Goal: Task Accomplishment & Management: Manage account settings

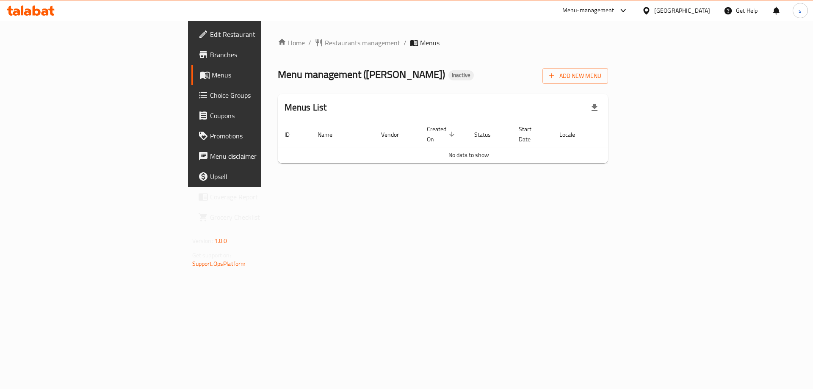
click at [625, 58] on div "Home / Restaurants management / Menus Menu management ( Awlad Sadek ) Inactive …" at bounding box center [443, 104] width 364 height 166
click at [601, 77] on span "Add New Menu" at bounding box center [575, 76] width 52 height 11
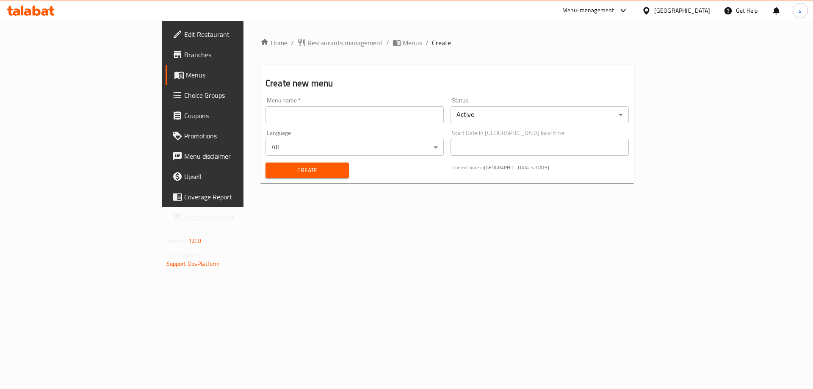
click at [309, 124] on div "Menu name   * Menu name *" at bounding box center [354, 110] width 185 height 33
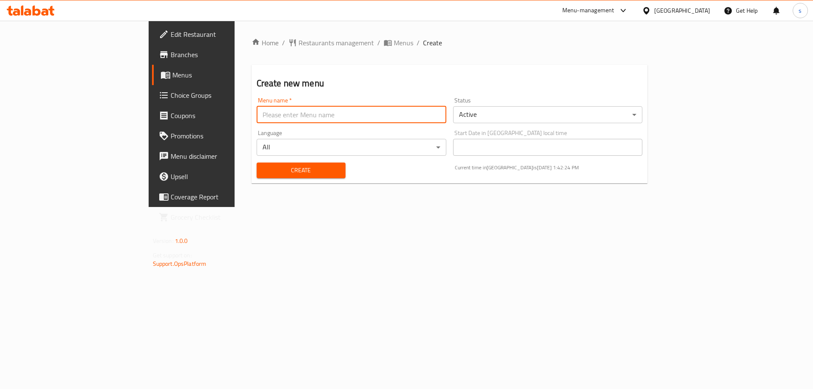
click at [309, 115] on input "text" at bounding box center [351, 114] width 190 height 17
type input "[DATE]"
click at [256, 163] on button "Create" at bounding box center [300, 171] width 89 height 16
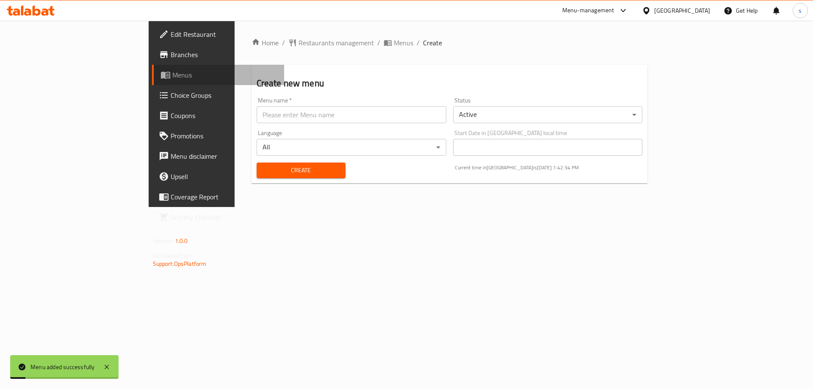
click at [172, 77] on span "Menus" at bounding box center [224, 75] width 105 height 10
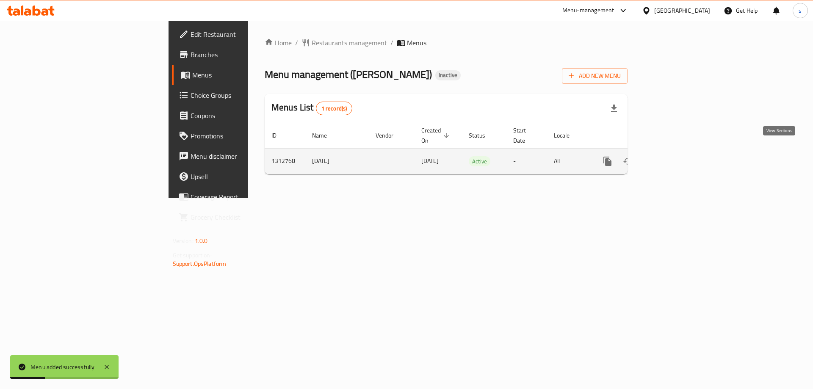
click at [673, 156] on icon "enhanced table" at bounding box center [668, 161] width 10 height 10
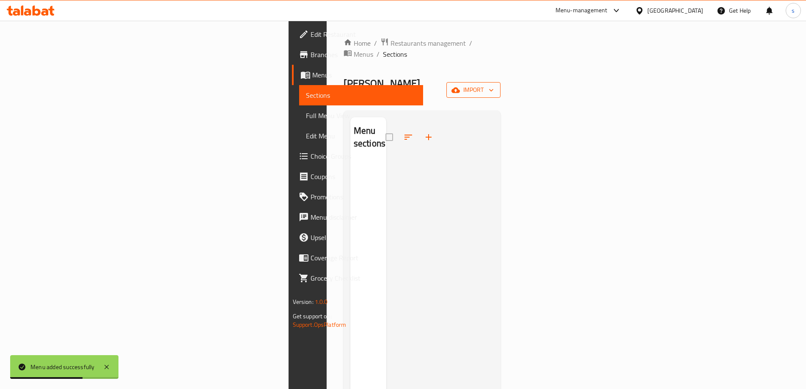
click at [460, 87] on icon "button" at bounding box center [456, 90] width 8 height 6
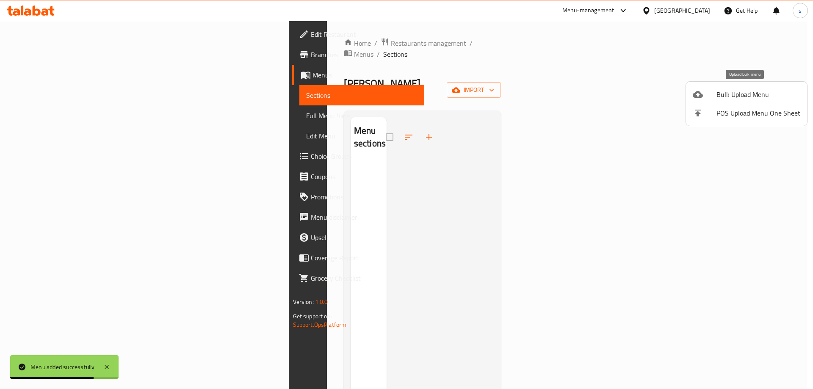
click at [717, 96] on span "Bulk Upload Menu" at bounding box center [758, 94] width 84 height 10
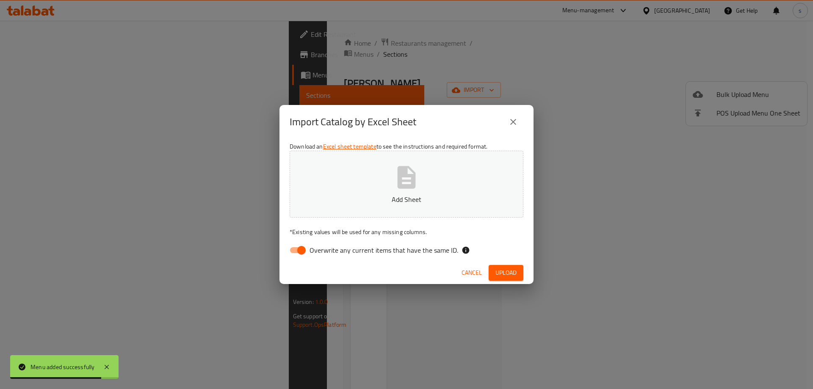
click at [440, 210] on button "Add Sheet" at bounding box center [406, 184] width 234 height 67
click at [296, 250] on input "Overwrite any current items that have the same ID." at bounding box center [301, 250] width 48 height 16
checkbox input "false"
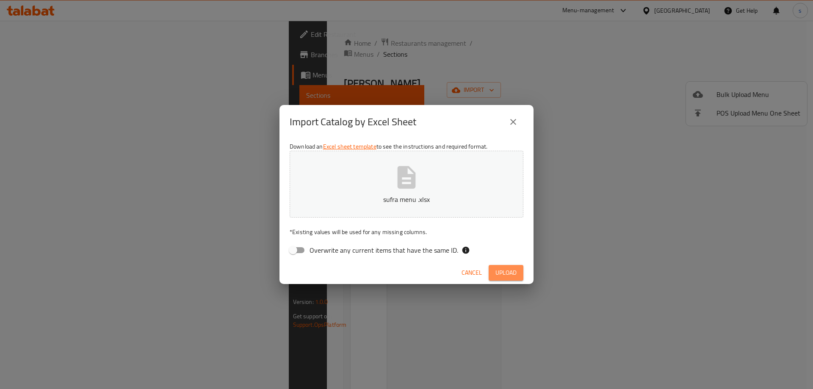
click at [513, 277] on span "Upload" at bounding box center [505, 272] width 21 height 11
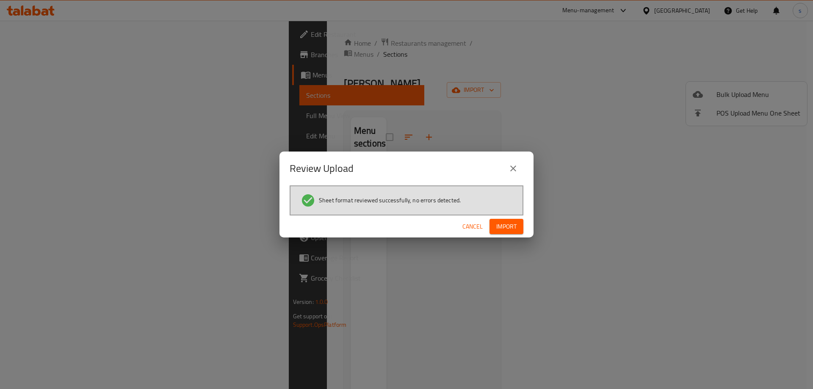
click at [512, 226] on span "Import" at bounding box center [506, 226] width 20 height 11
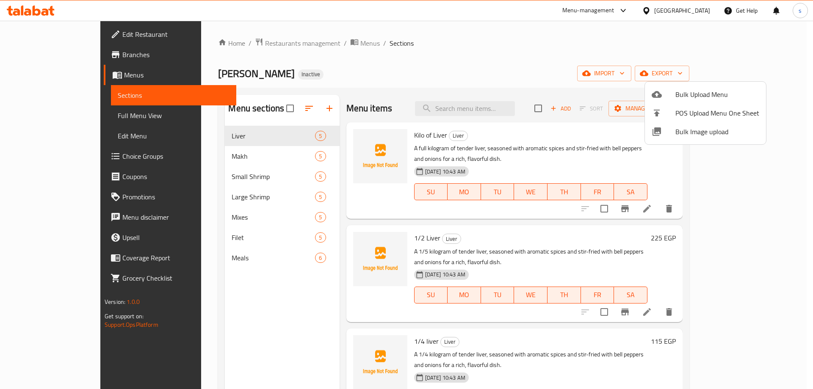
click at [465, 69] on div at bounding box center [406, 194] width 813 height 389
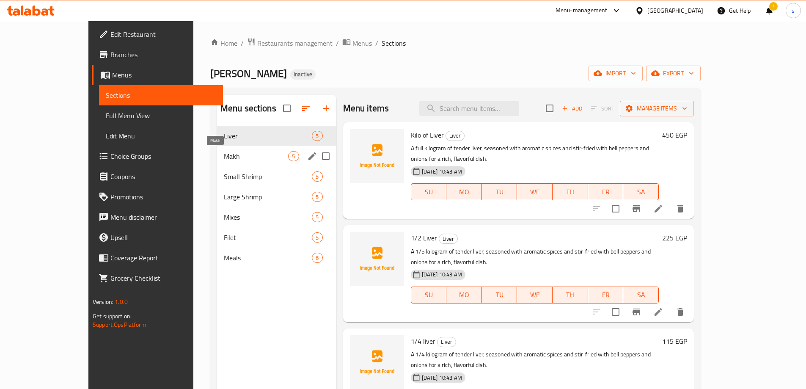
click at [248, 157] on span "Makh" at bounding box center [256, 156] width 65 height 10
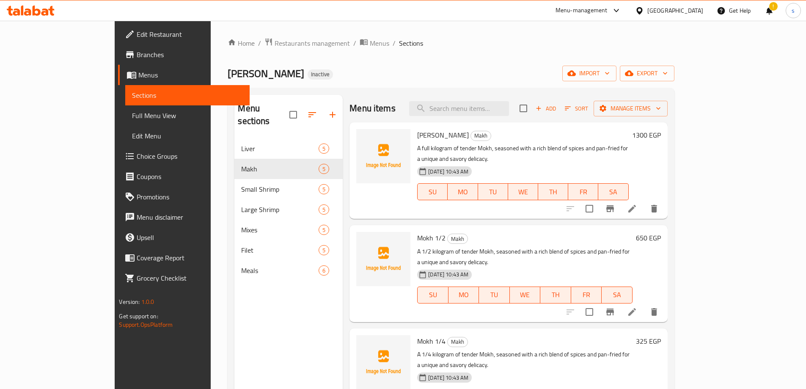
click at [281, 311] on div "Menu sections Liver 5 Makh 5 Small Shrimp 5 Large Shrimp 5 Mixes 5 Filet 5 Meal…" at bounding box center [288, 289] width 108 height 389
click at [132, 114] on span "Full Menu View" at bounding box center [187, 115] width 110 height 10
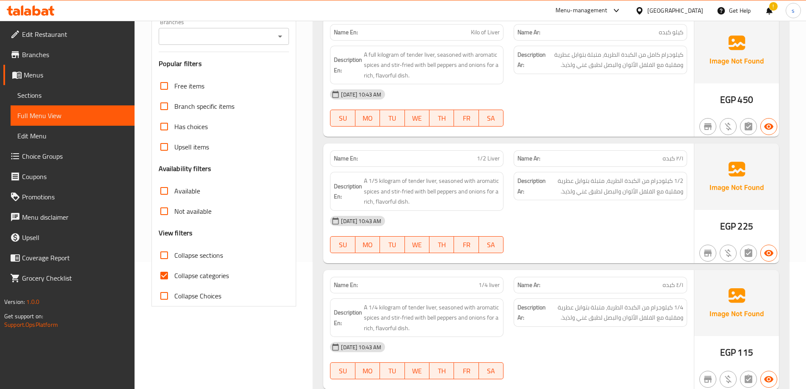
click at [177, 275] on span "Collapse categories" at bounding box center [201, 275] width 55 height 10
click at [174, 275] on input "Collapse categories" at bounding box center [164, 275] width 20 height 20
checkbox input "false"
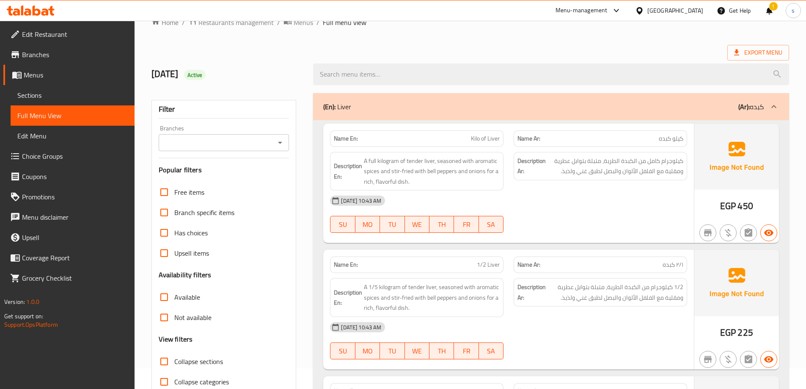
scroll to position [15, 0]
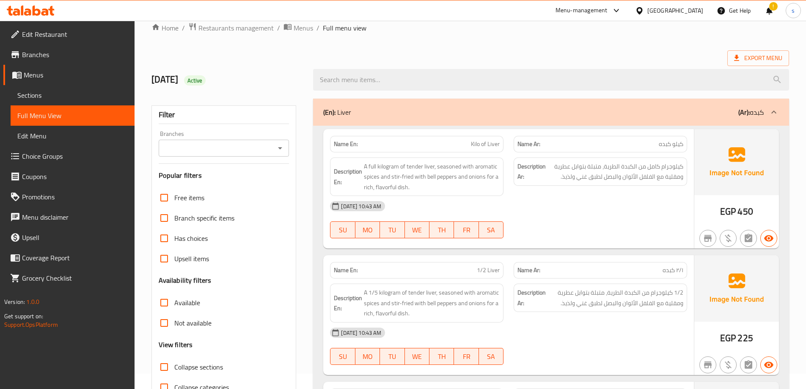
click at [570, 57] on div "Export Menu" at bounding box center [471, 58] width 638 height 16
click at [458, 61] on div "18/9/2025 Active" at bounding box center [470, 80] width 648 height 38
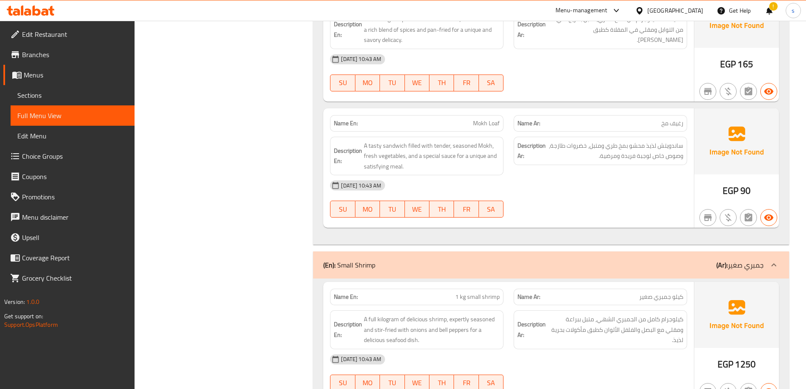
scroll to position [1375, 0]
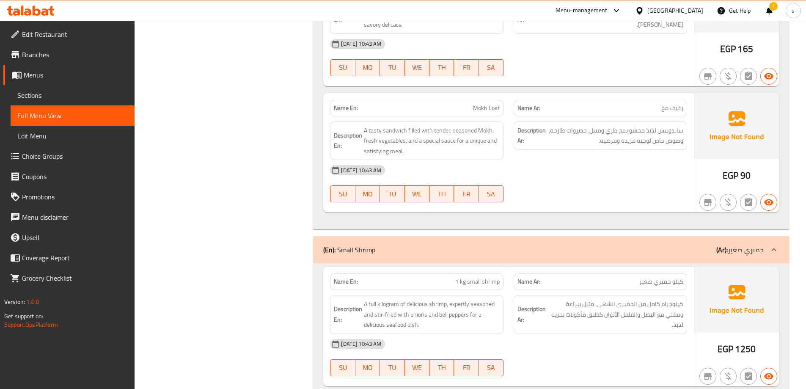
click at [493, 109] on span "Mokh Loaf" at bounding box center [486, 108] width 27 height 9
click at [675, 109] on span "رغيف مخ" at bounding box center [672, 108] width 22 height 9
copy span "رغيف"
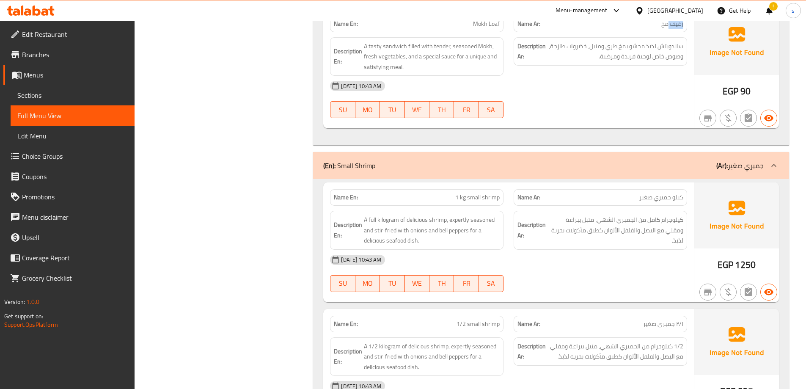
scroll to position [1460, 0]
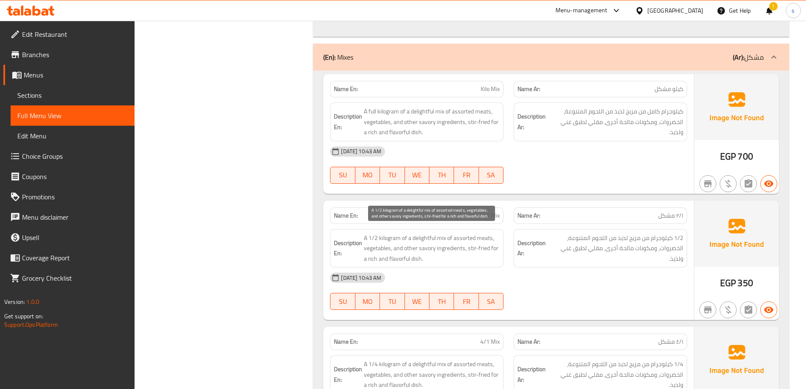
scroll to position [2941, 0]
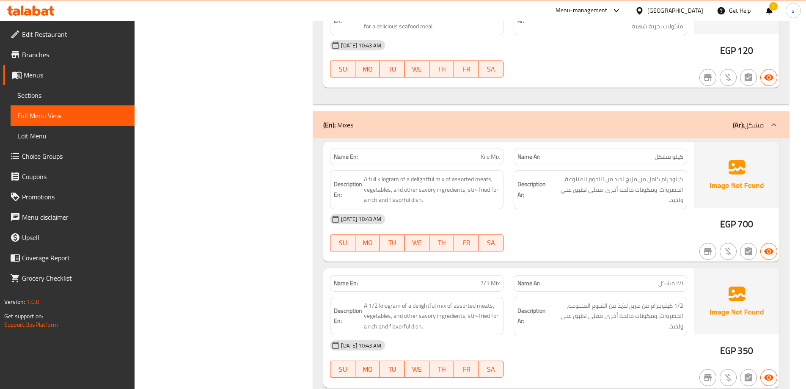
scroll to position [2856, 0]
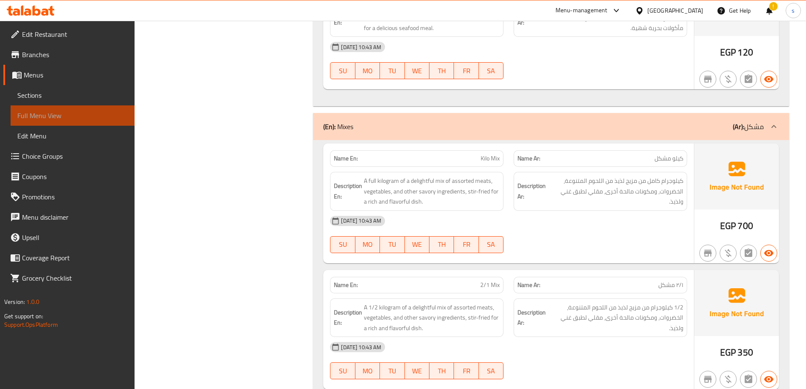
click at [52, 118] on span "Full Menu View" at bounding box center [72, 115] width 110 height 10
click at [53, 99] on span "Sections" at bounding box center [72, 95] width 110 height 10
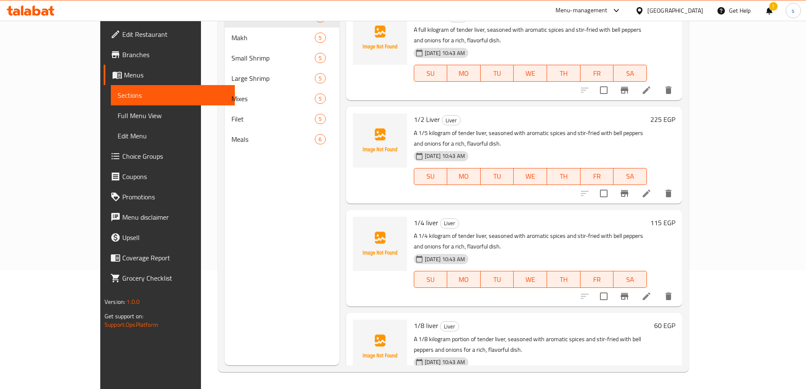
scroll to position [119, 0]
click at [118, 113] on span "Full Menu View" at bounding box center [173, 115] width 110 height 10
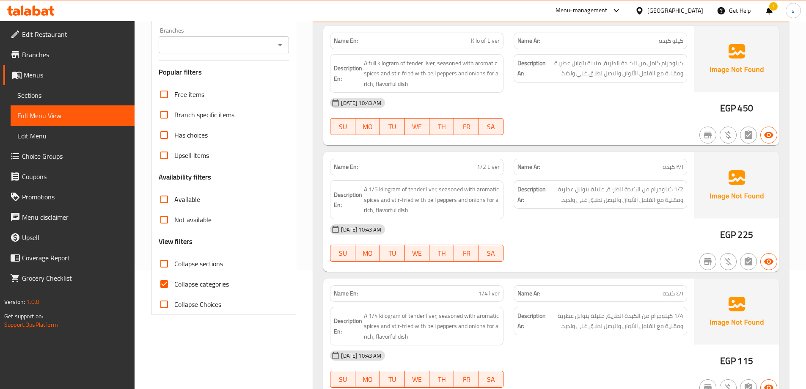
scroll to position [76, 0]
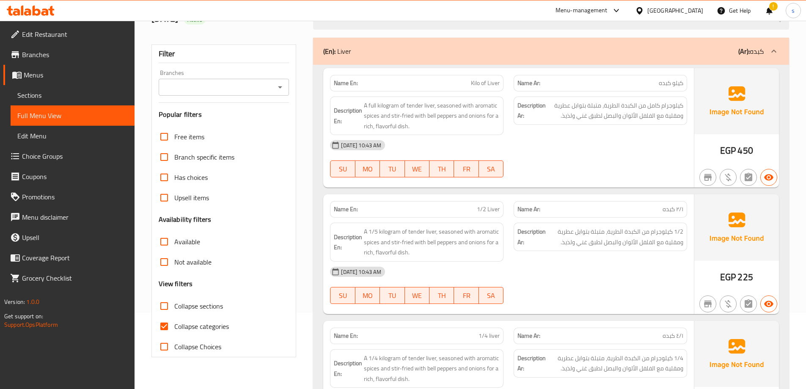
click at [189, 329] on span "Collapse categories" at bounding box center [201, 326] width 55 height 10
click at [174, 329] on input "Collapse categories" at bounding box center [164, 326] width 20 height 20
checkbox input "false"
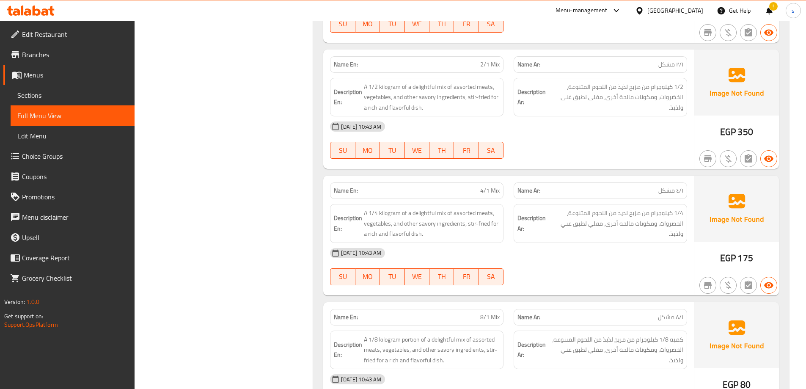
scroll to position [3081, 0]
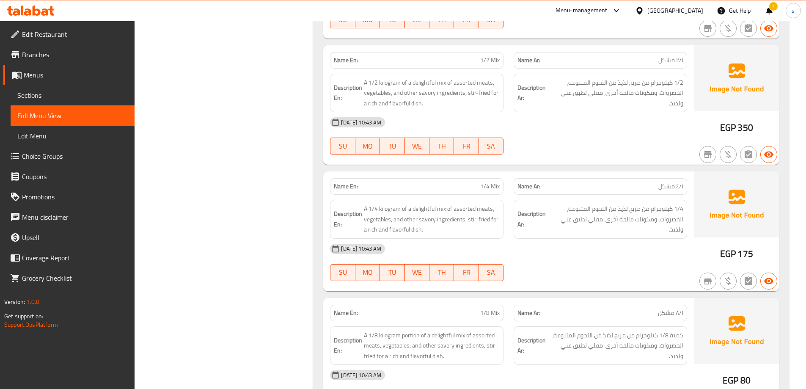
click at [56, 94] on span "Sections" at bounding box center [72, 95] width 110 height 10
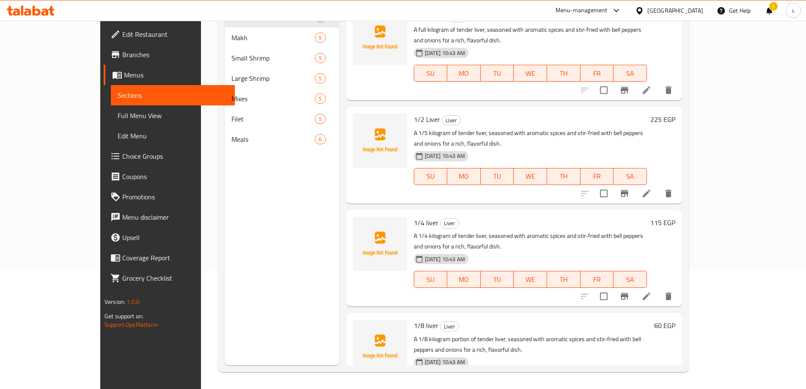
scroll to position [119, 0]
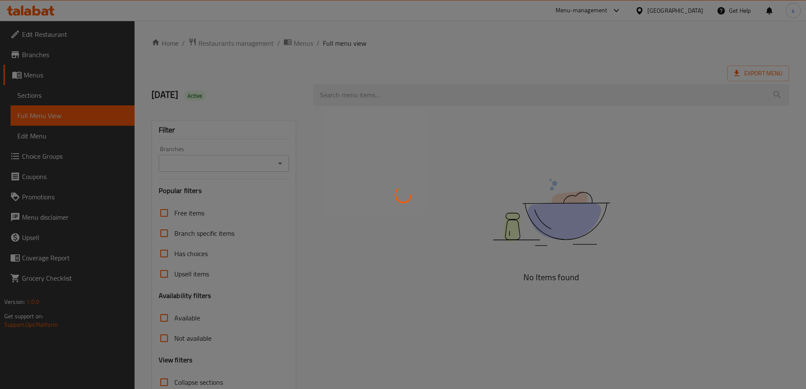
click at [57, 94] on div at bounding box center [403, 194] width 806 height 389
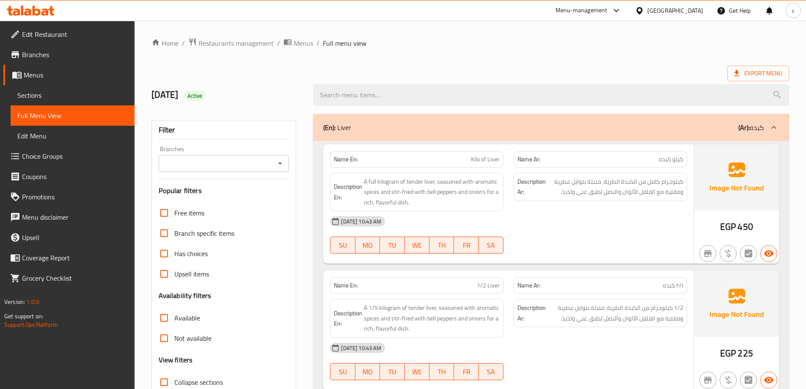
click at [41, 95] on span "Sections" at bounding box center [72, 95] width 110 height 10
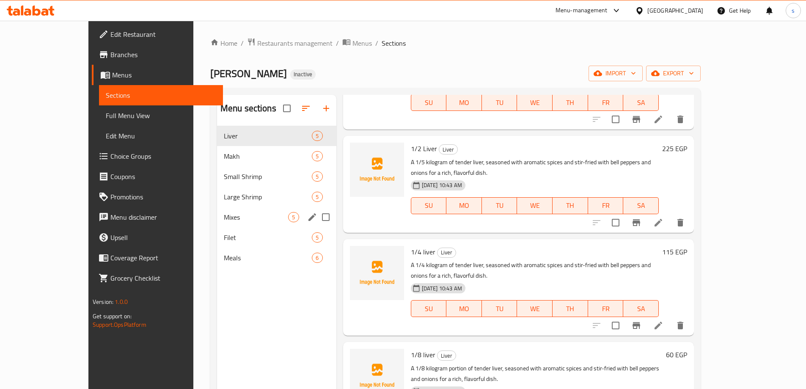
scroll to position [94, 0]
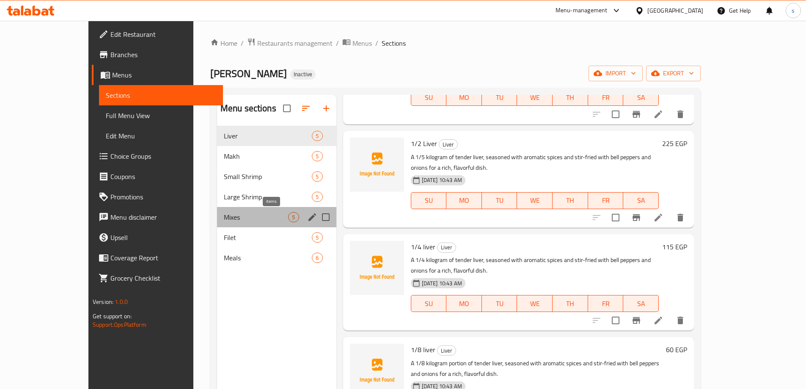
click at [289, 218] on span "5" at bounding box center [294, 217] width 10 height 8
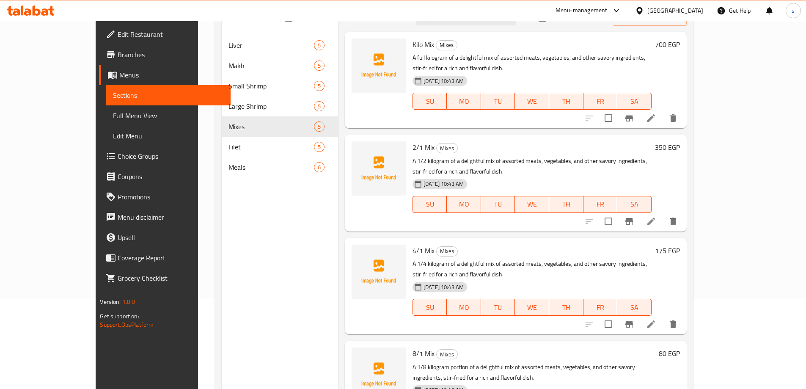
scroll to position [76, 0]
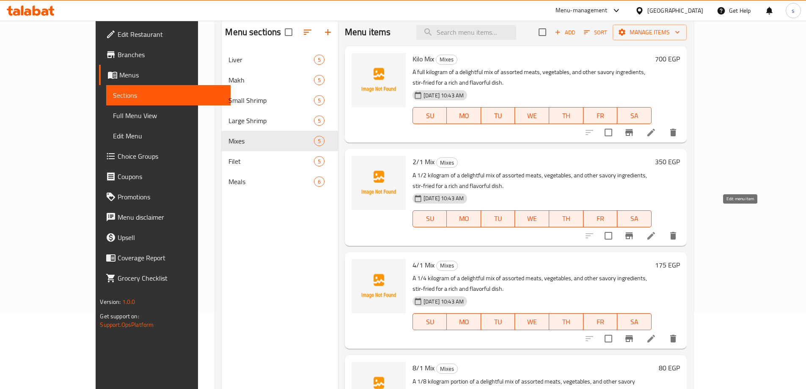
click at [656, 231] on icon at bounding box center [651, 236] width 10 height 10
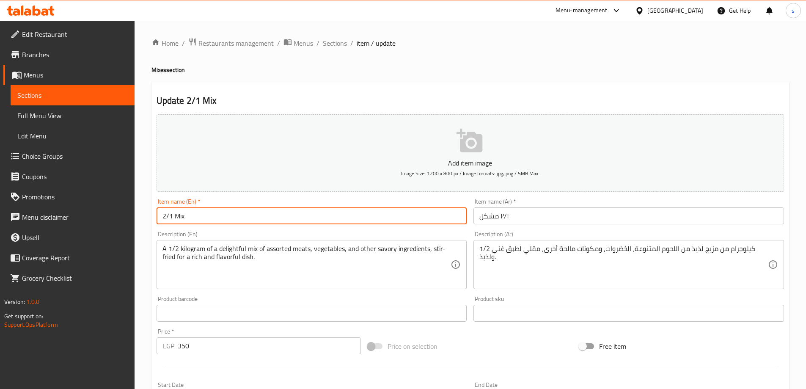
drag, startPoint x: 173, startPoint y: 219, endPoint x: 157, endPoint y: 220, distance: 15.7
click at [157, 220] on input "2/1 Mix" at bounding box center [312, 215] width 311 height 17
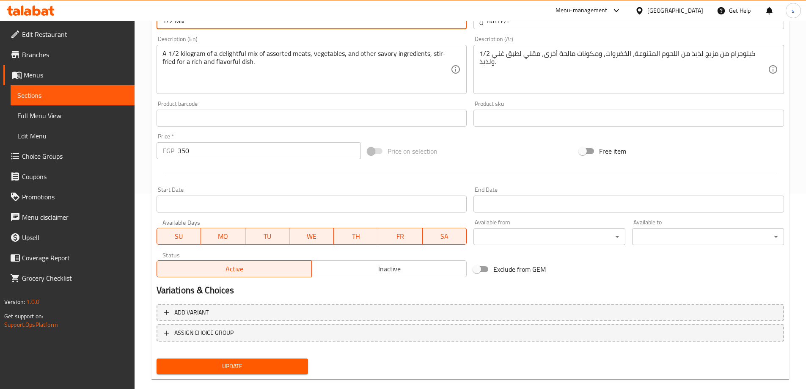
scroll to position [209, 0]
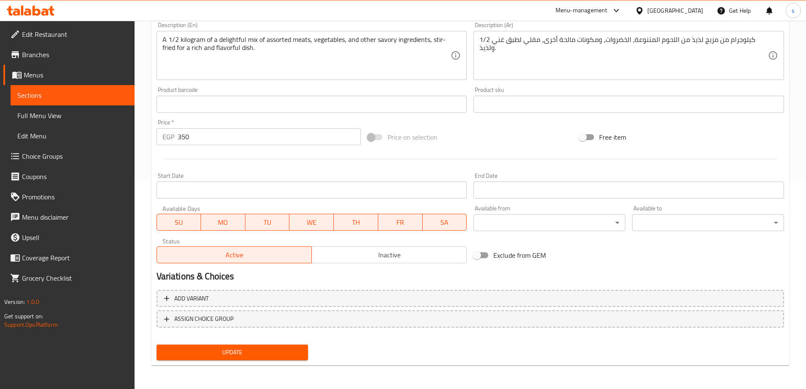
type input "1/2 Mix"
click at [255, 352] on span "Update" at bounding box center [232, 352] width 138 height 11
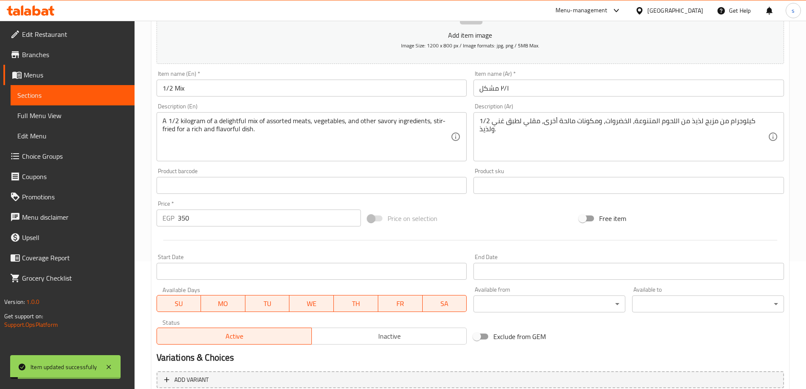
scroll to position [40, 0]
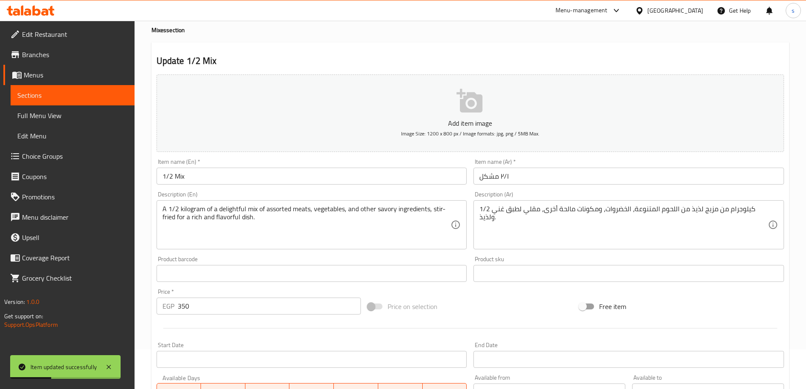
click at [65, 107] on link "Full Menu View" at bounding box center [73, 115] width 124 height 20
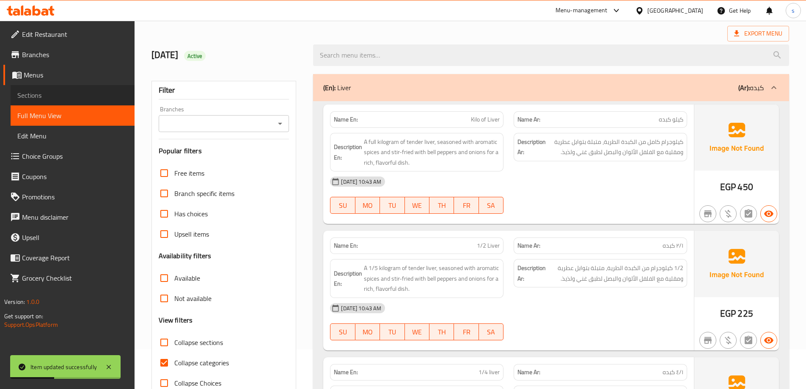
click at [67, 96] on span "Sections" at bounding box center [72, 95] width 110 height 10
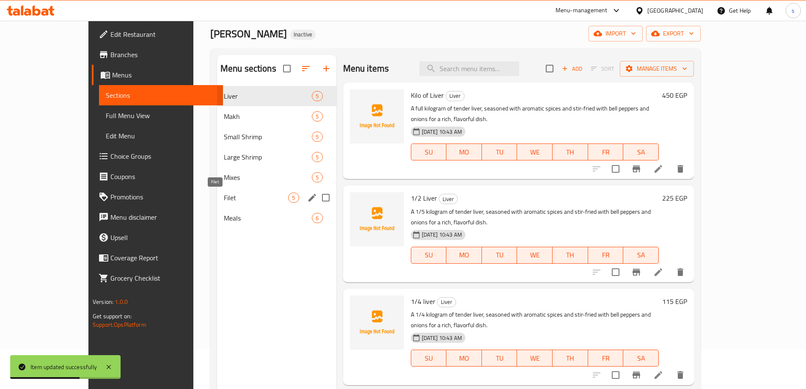
click at [232, 198] on span "Filet" at bounding box center [256, 198] width 65 height 10
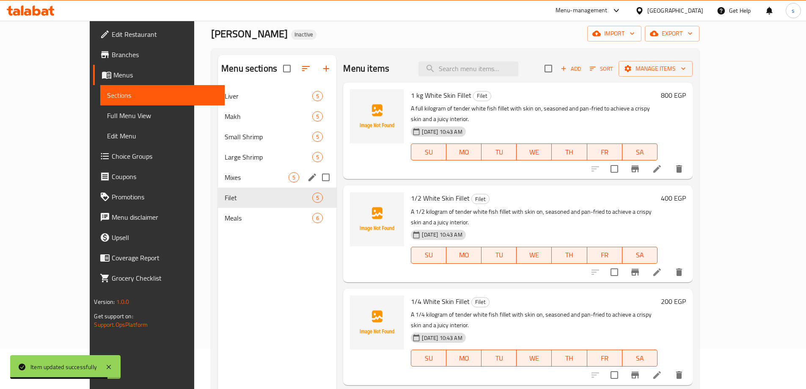
click at [228, 184] on div "Mixes 5" at bounding box center [277, 177] width 119 height 20
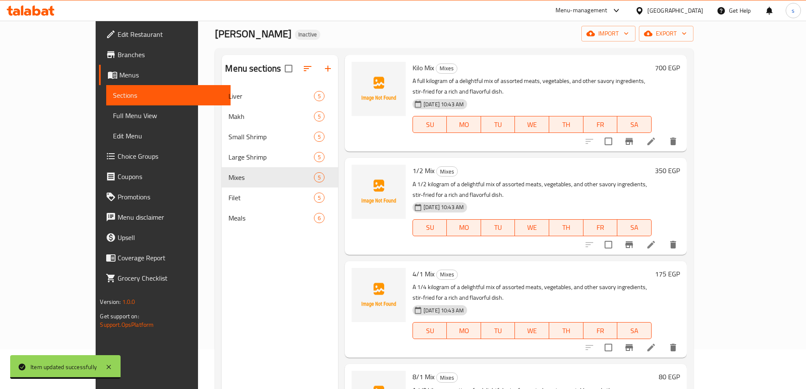
scroll to position [42, 0]
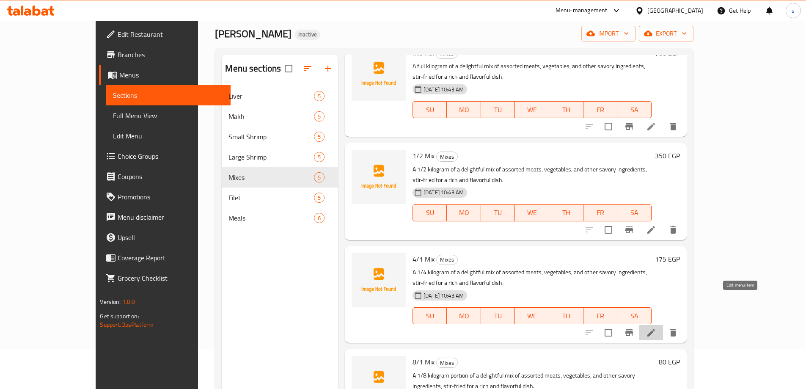
click at [655, 329] on icon at bounding box center [652, 333] width 8 height 8
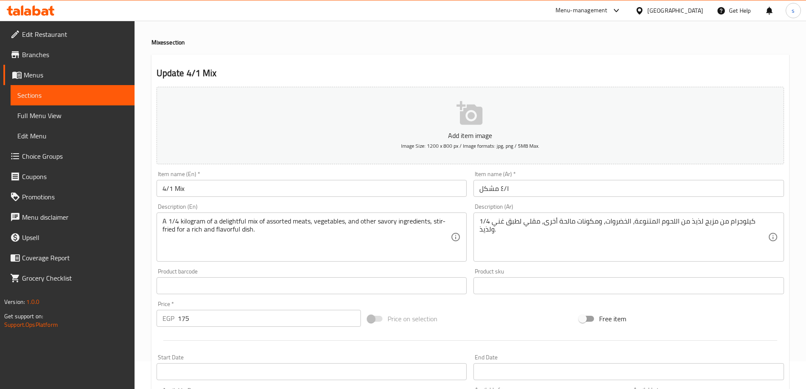
scroll to position [42, 0]
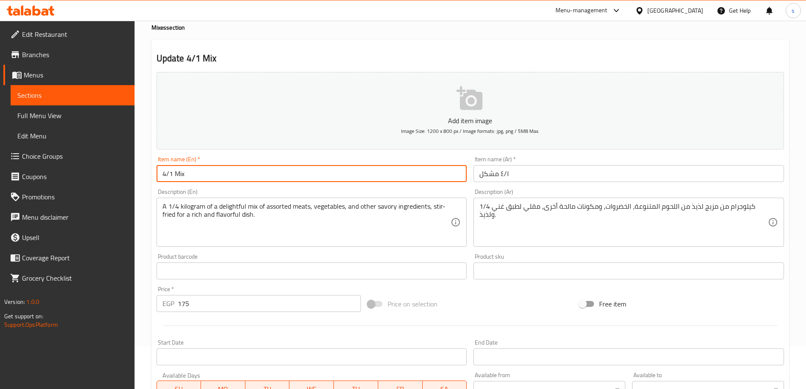
drag, startPoint x: 172, startPoint y: 175, endPoint x: 155, endPoint y: 176, distance: 16.5
click at [155, 176] on div "Item name (En)   * 4/1 Mix Item name (En) *" at bounding box center [311, 169] width 317 height 33
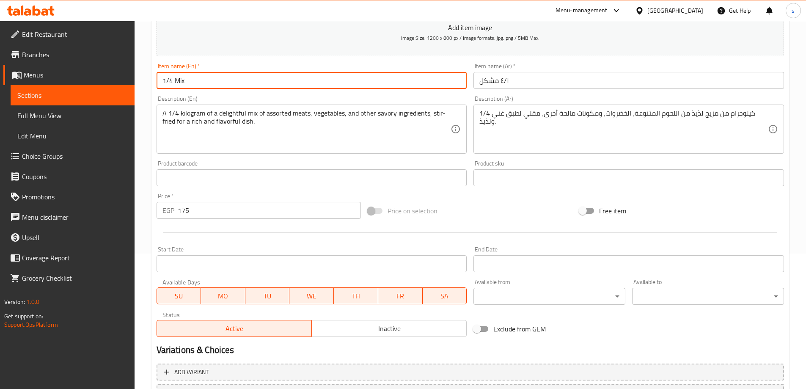
scroll to position [209, 0]
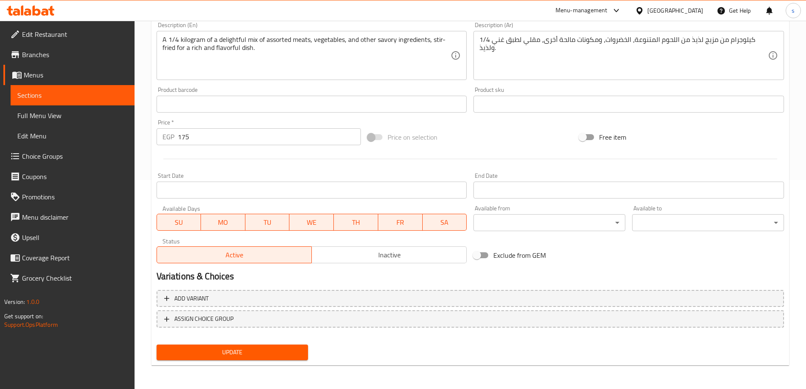
type input "1/4 Mix"
click at [268, 350] on span "Update" at bounding box center [232, 352] width 138 height 11
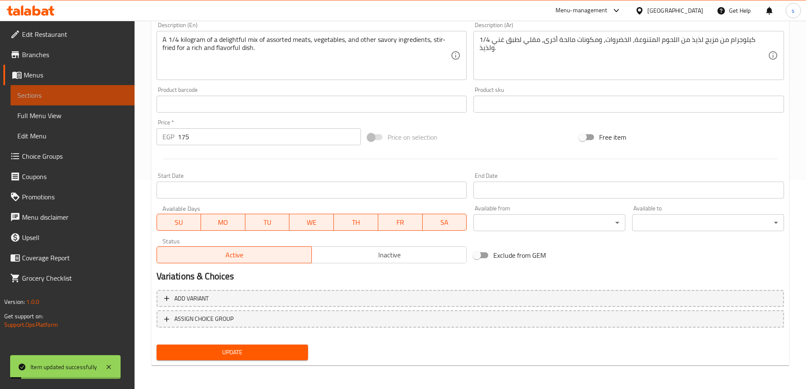
click at [76, 91] on span "Sections" at bounding box center [72, 95] width 110 height 10
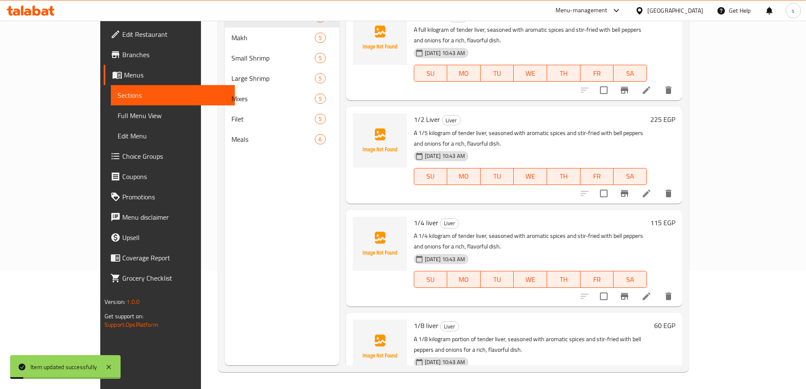
scroll to position [119, 0]
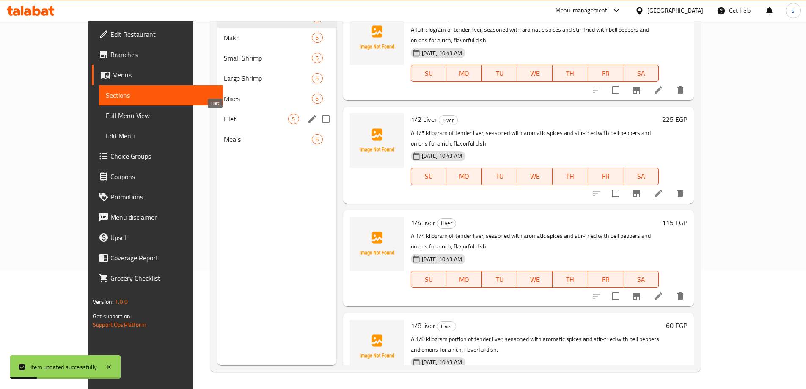
click at [256, 119] on span "Filet" at bounding box center [256, 119] width 65 height 10
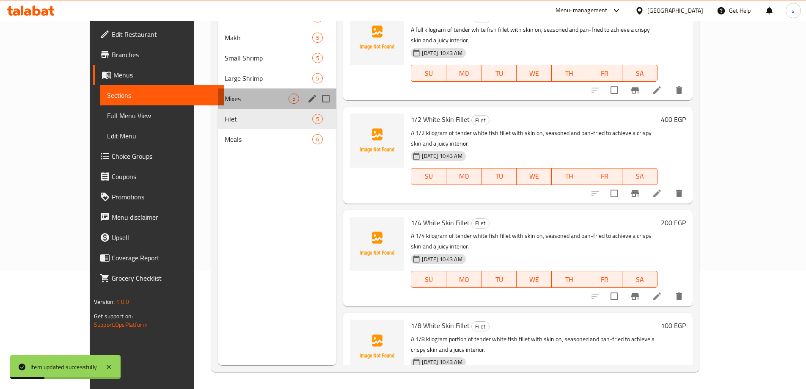
click at [254, 104] on div "Mixes 5" at bounding box center [277, 98] width 119 height 20
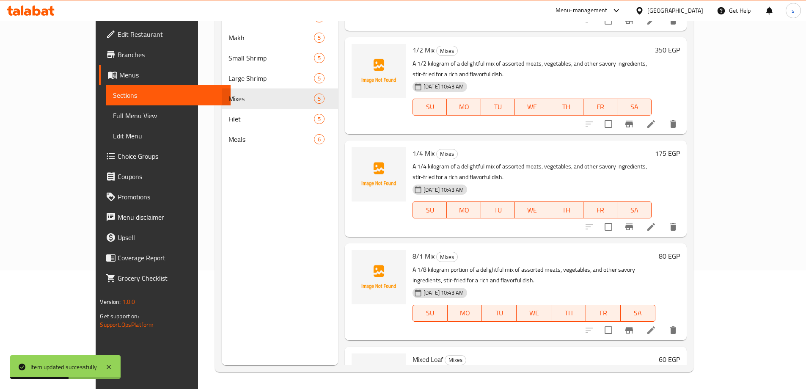
scroll to position [85, 0]
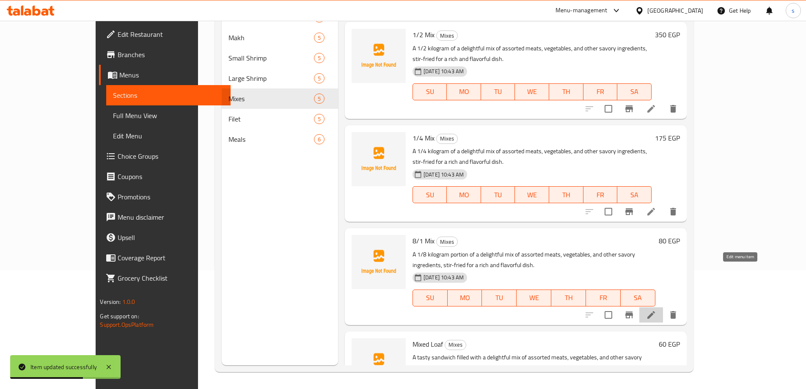
click at [655, 311] on icon at bounding box center [652, 315] width 8 height 8
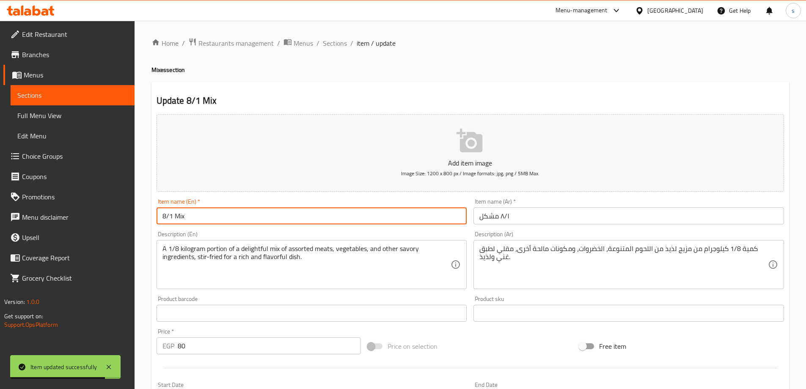
drag, startPoint x: 172, startPoint y: 218, endPoint x: 149, endPoint y: 219, distance: 23.3
click at [149, 219] on div "Home / Restaurants management / Menus / Sections / item / update Mixes section …" at bounding box center [471, 309] width 672 height 577
type input "1/8 Mix"
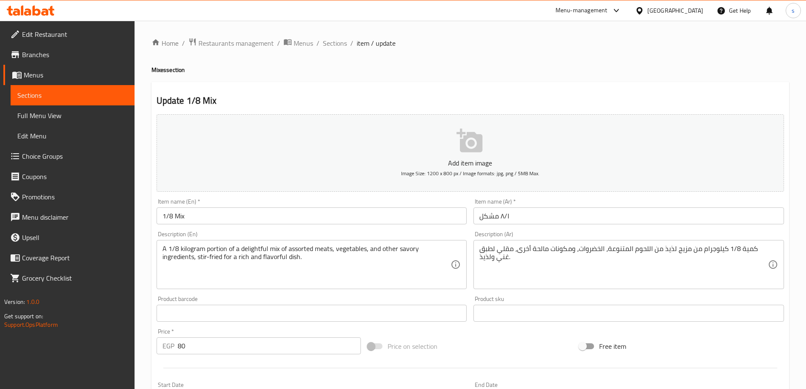
click at [154, 218] on div "Item name (En)   * 1/8 Mix Item name (En) *" at bounding box center [311, 211] width 317 height 33
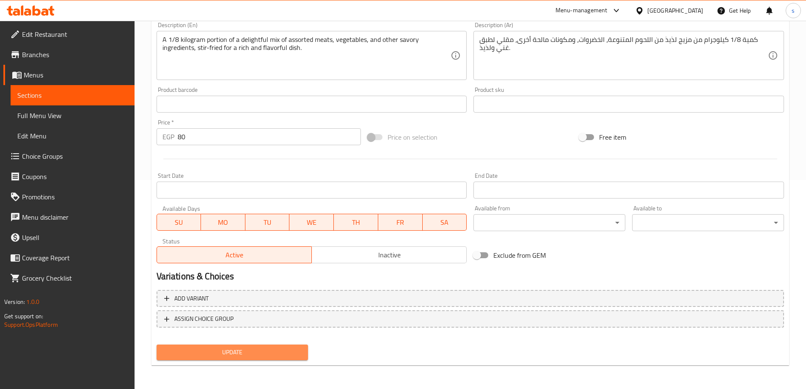
click at [227, 350] on span "Update" at bounding box center [232, 352] width 138 height 11
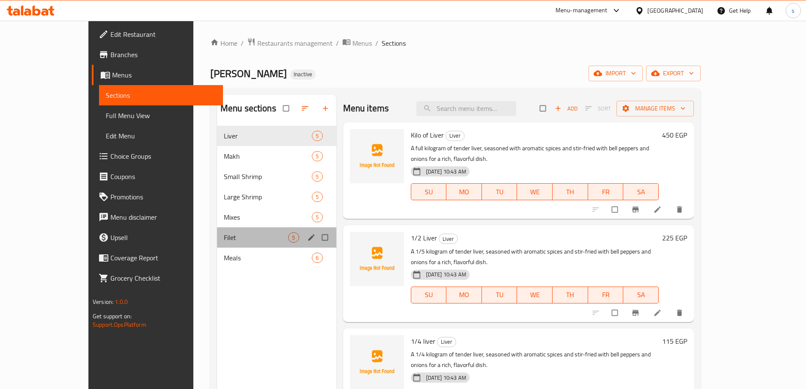
click at [221, 229] on div "Filet 5" at bounding box center [276, 237] width 119 height 20
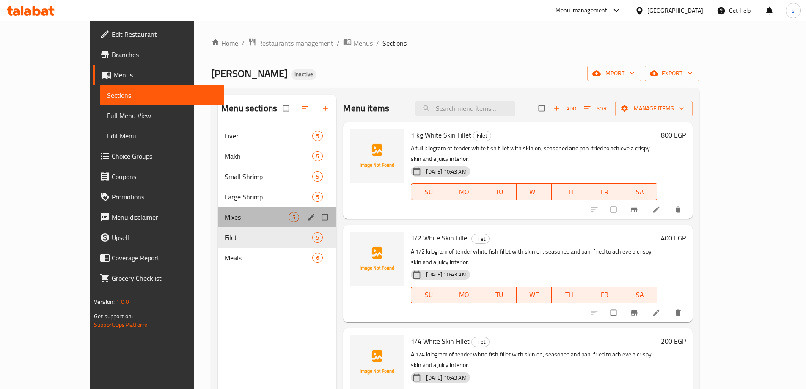
click at [222, 225] on div "Mixes 5" at bounding box center [277, 217] width 119 height 20
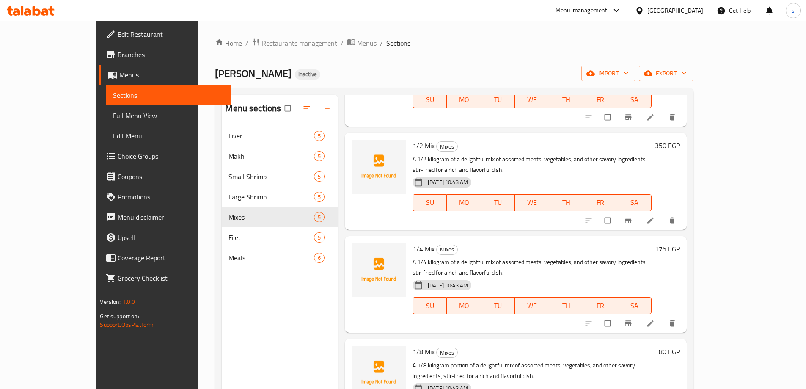
scroll to position [94, 0]
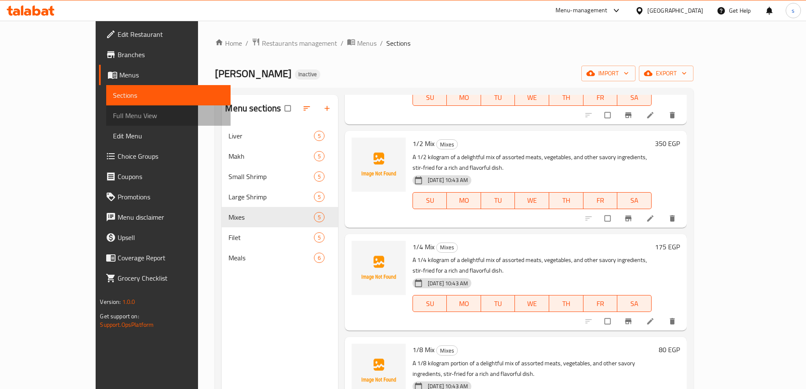
click at [113, 119] on span "Full Menu View" at bounding box center [168, 115] width 110 height 10
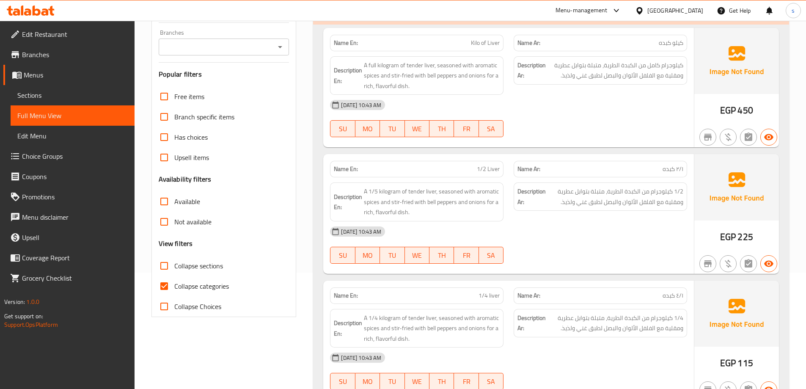
scroll to position [127, 0]
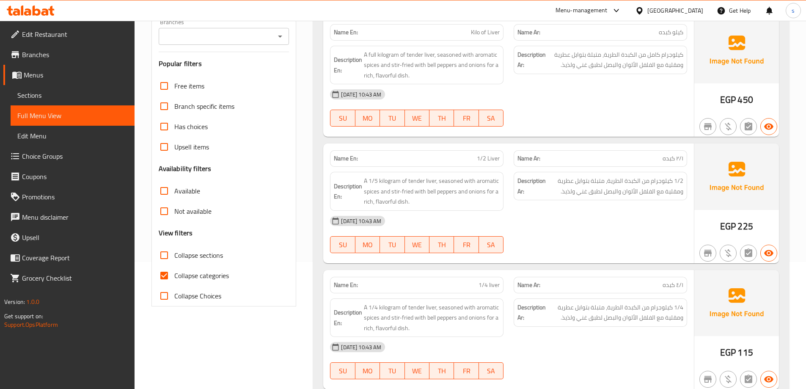
click at [190, 274] on span "Collapse categories" at bounding box center [201, 275] width 55 height 10
click at [174, 274] on input "Collapse categories" at bounding box center [164, 275] width 20 height 20
checkbox input "false"
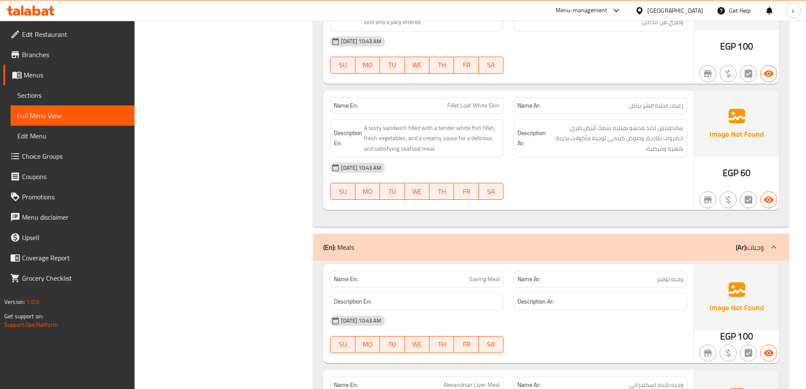
scroll to position [3978, 0]
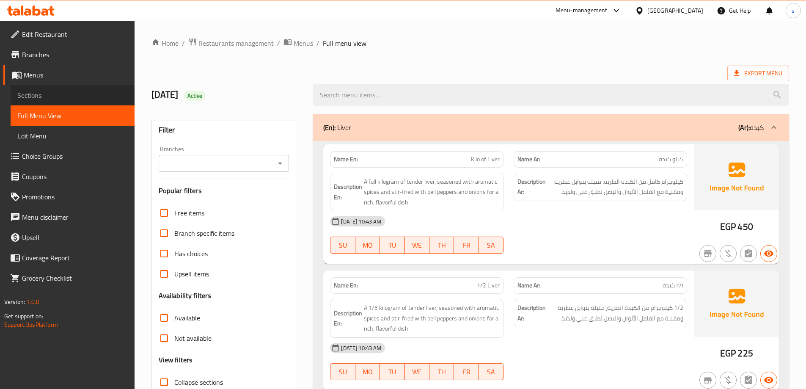
click at [69, 95] on span "Sections" at bounding box center [72, 95] width 110 height 10
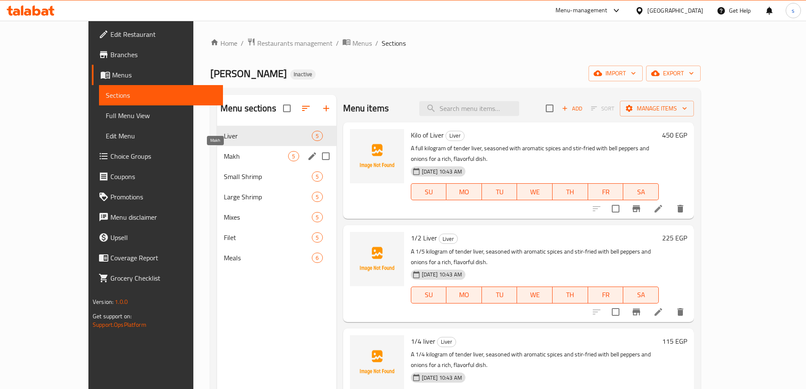
click at [227, 161] on span "Makh" at bounding box center [256, 156] width 65 height 10
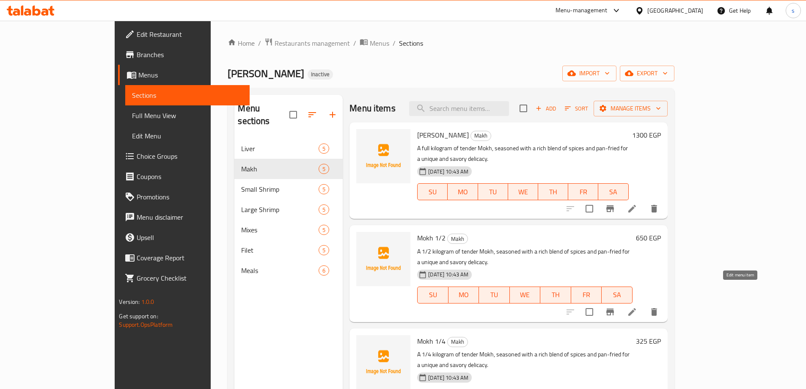
click at [637, 307] on icon at bounding box center [632, 312] width 10 height 10
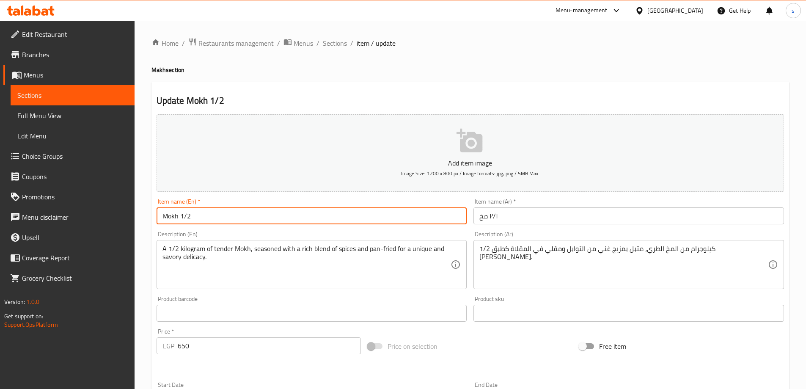
drag, startPoint x: 190, startPoint y: 218, endPoint x: 181, endPoint y: 218, distance: 9.3
click at [181, 218] on input "Mokh 1/2" at bounding box center [312, 215] width 311 height 17
click at [162, 215] on input "Mokh" at bounding box center [312, 215] width 311 height 17
click at [188, 219] on input "Mokh" at bounding box center [312, 215] width 311 height 17
click at [164, 216] on input "Mokh" at bounding box center [312, 215] width 311 height 17
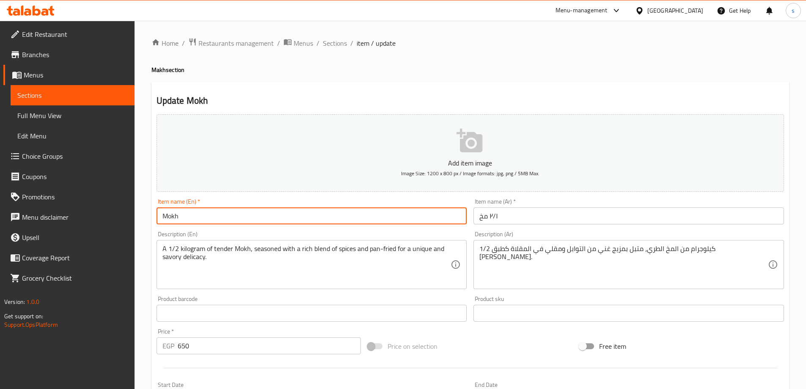
paste input "1/2"
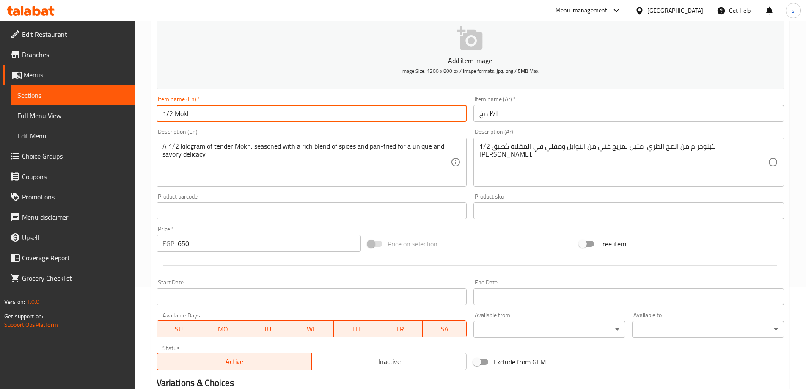
scroll to position [209, 0]
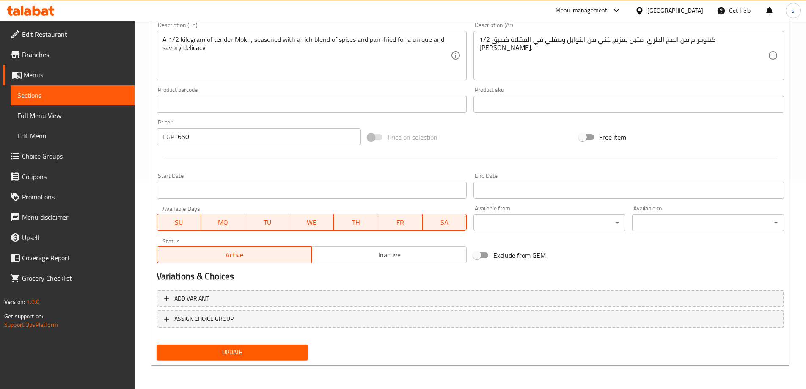
type input "1/2 Mokh"
click at [250, 353] on span "Update" at bounding box center [232, 352] width 138 height 11
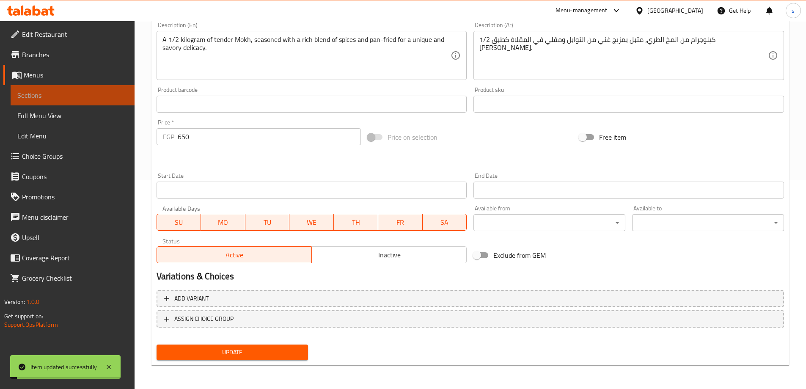
click at [85, 90] on link "Sections" at bounding box center [73, 95] width 124 height 20
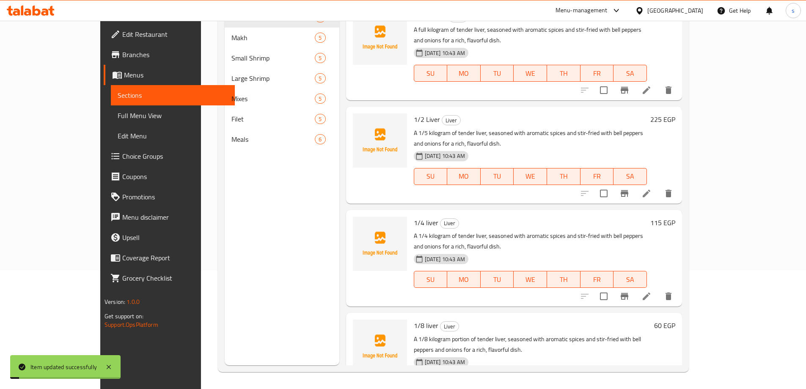
scroll to position [119, 0]
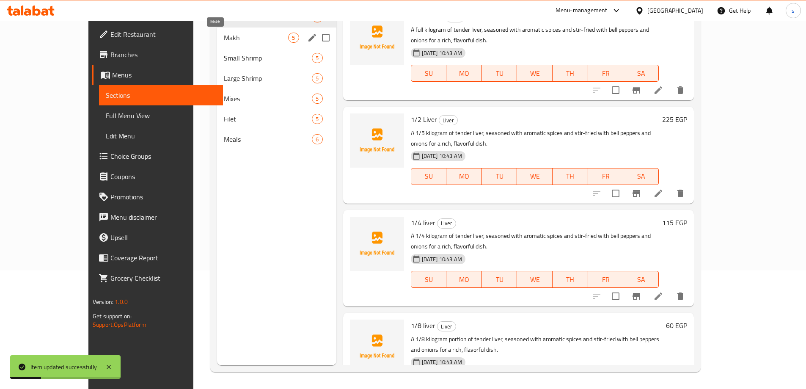
click at [224, 36] on span "Makh" at bounding box center [256, 38] width 65 height 10
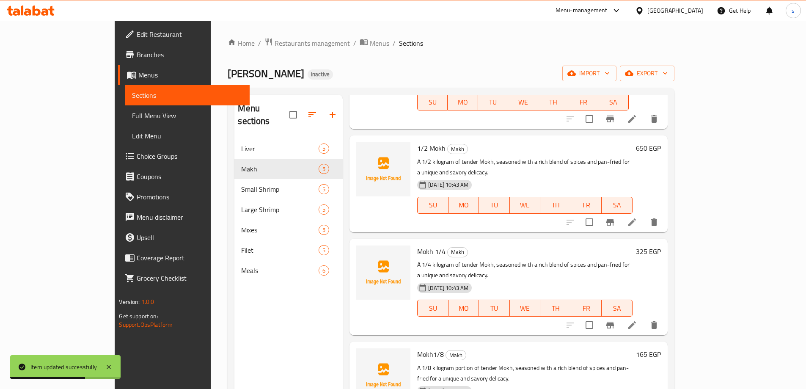
scroll to position [94, 0]
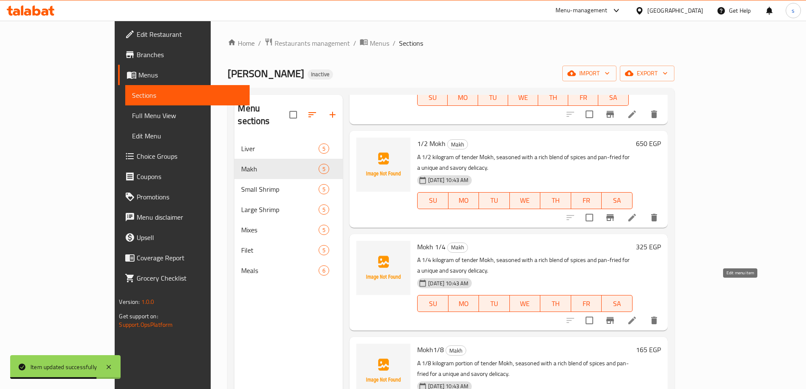
click at [636, 317] on icon at bounding box center [632, 321] width 8 height 8
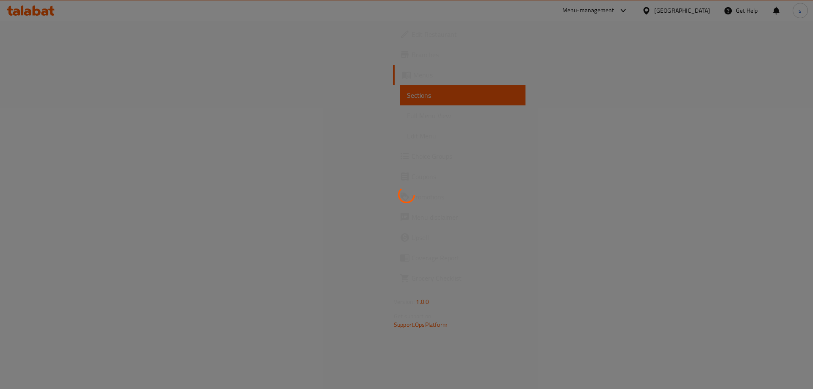
click at [335, 198] on div at bounding box center [406, 194] width 813 height 389
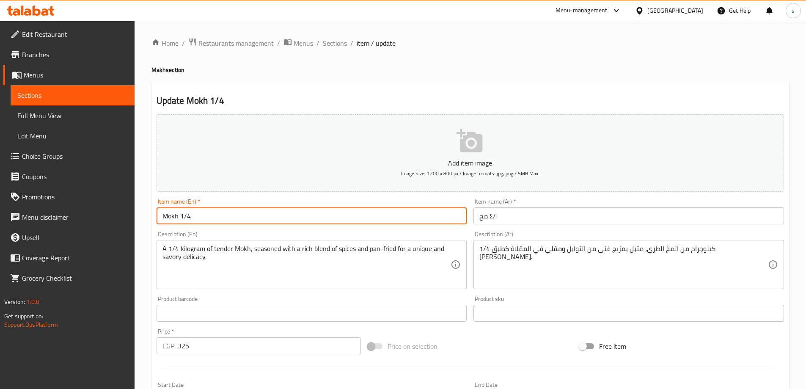
drag, startPoint x: 190, startPoint y: 218, endPoint x: 180, endPoint y: 218, distance: 10.6
click at [180, 218] on input "Mokh 1/4" at bounding box center [312, 215] width 311 height 17
click at [163, 217] on input "Mokh" at bounding box center [312, 215] width 311 height 17
paste input "1/4"
click at [201, 221] on input "1/4 Mokh" at bounding box center [312, 215] width 311 height 17
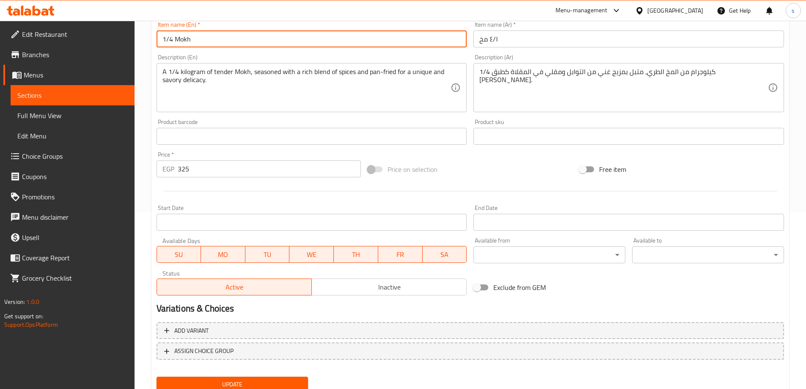
scroll to position [209, 0]
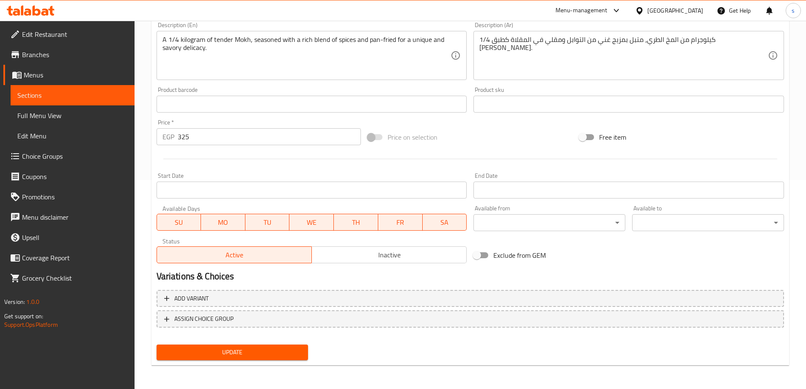
type input "1/4 Mokh"
click at [275, 350] on span "Update" at bounding box center [232, 352] width 138 height 11
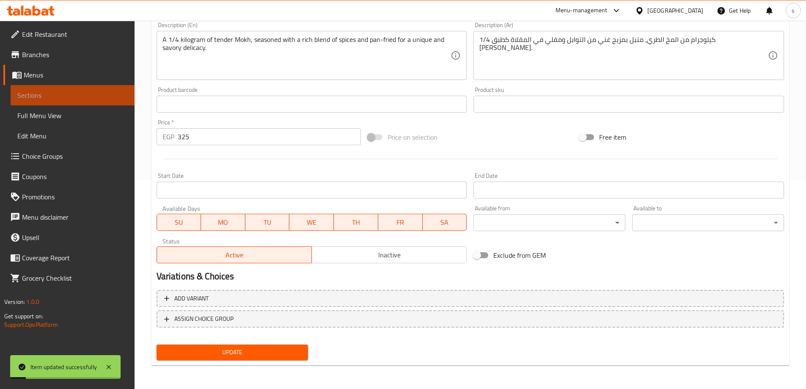
click at [71, 90] on span "Sections" at bounding box center [72, 95] width 110 height 10
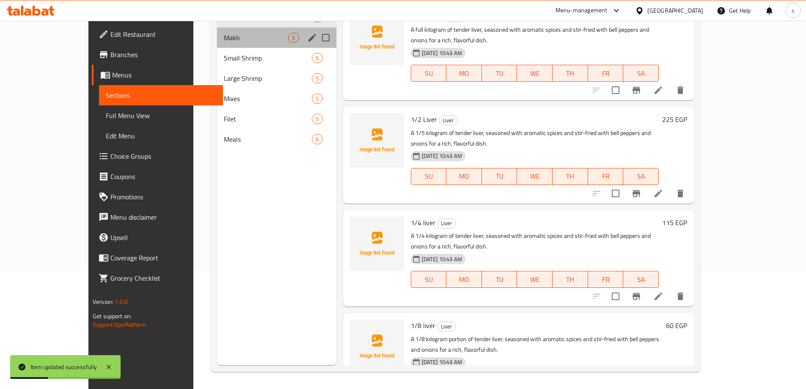
click at [226, 29] on div "Makh 5" at bounding box center [276, 38] width 119 height 20
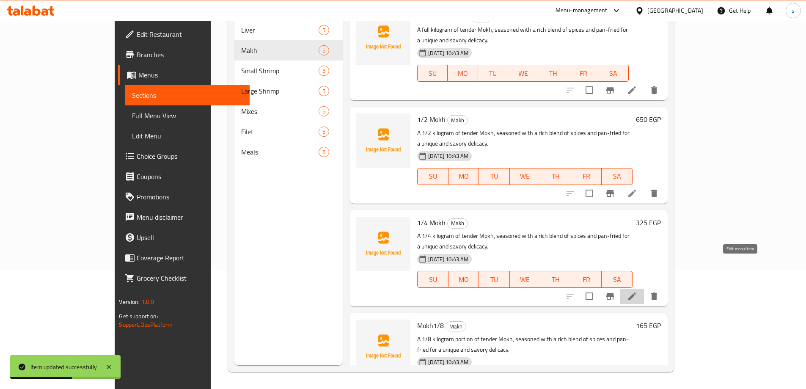
click at [637, 291] on icon at bounding box center [632, 296] width 10 height 10
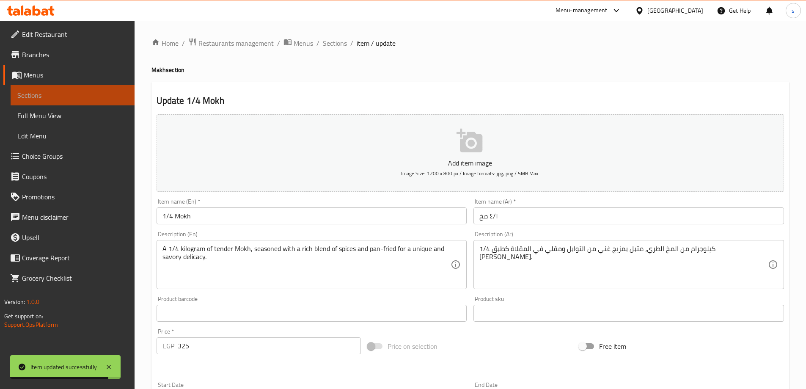
click at [43, 96] on span "Sections" at bounding box center [72, 95] width 110 height 10
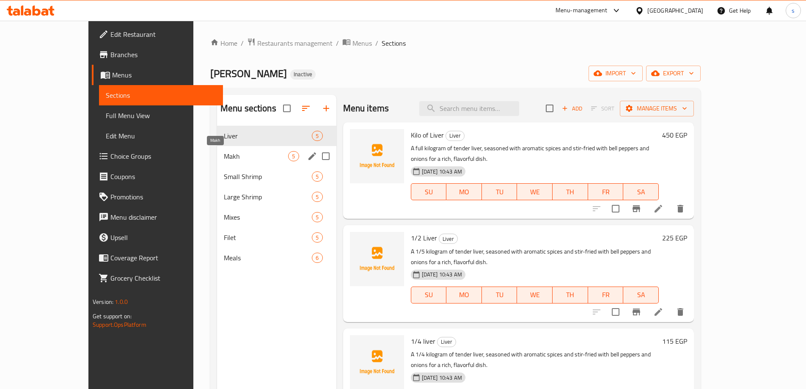
click at [224, 153] on span "Makh" at bounding box center [256, 156] width 65 height 10
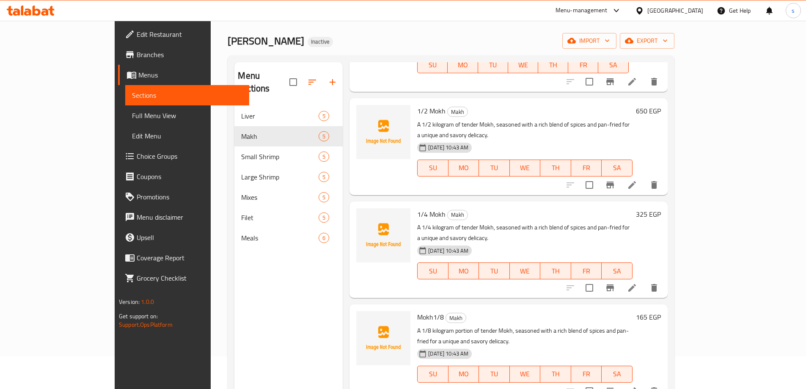
scroll to position [85, 0]
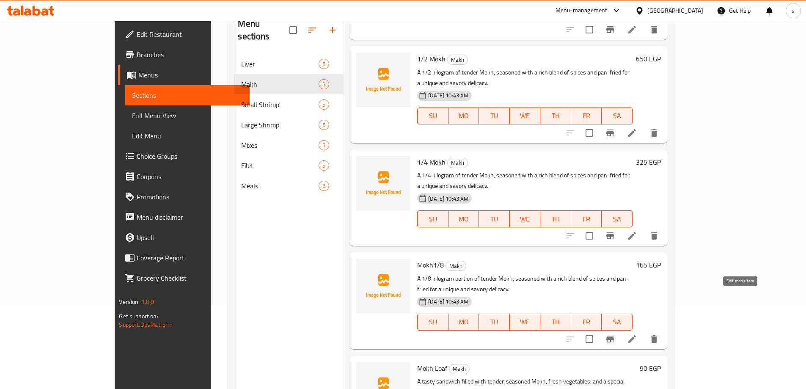
click at [636, 335] on icon at bounding box center [632, 339] width 8 height 8
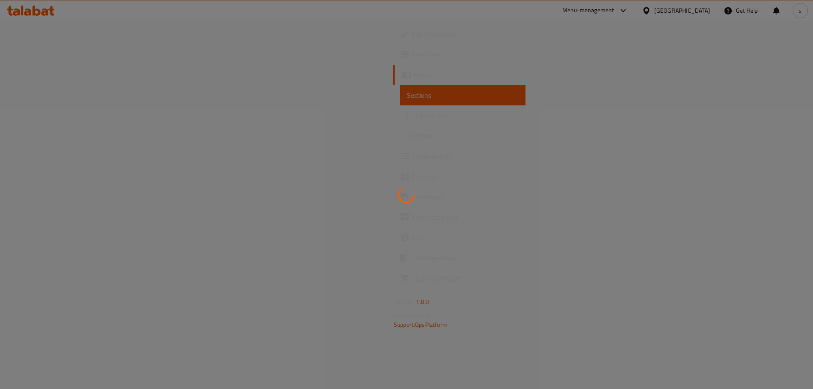
click at [258, 116] on div at bounding box center [406, 194] width 813 height 389
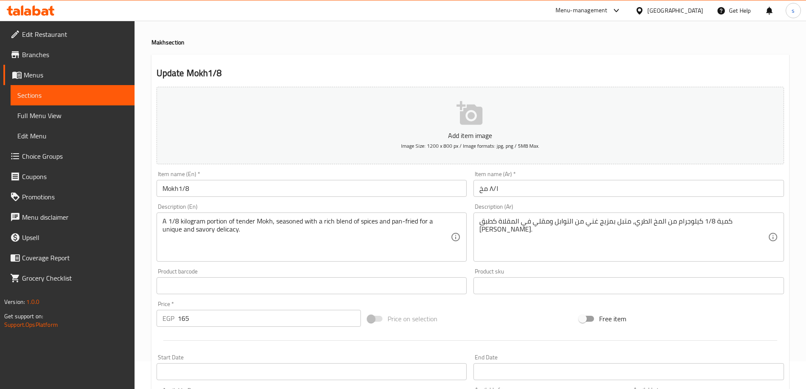
scroll to position [42, 0]
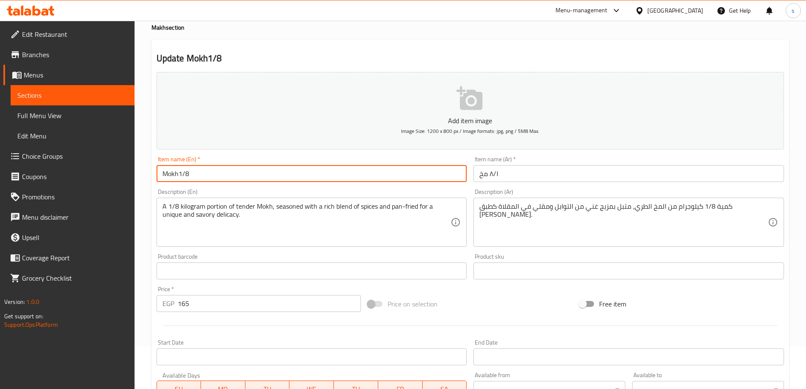
drag, startPoint x: 180, startPoint y: 174, endPoint x: 198, endPoint y: 173, distance: 18.2
click at [198, 173] on input "Mokh1/8" at bounding box center [312, 173] width 311 height 17
click at [163, 175] on input "Mokh" at bounding box center [312, 173] width 311 height 17
paste input "1/8"
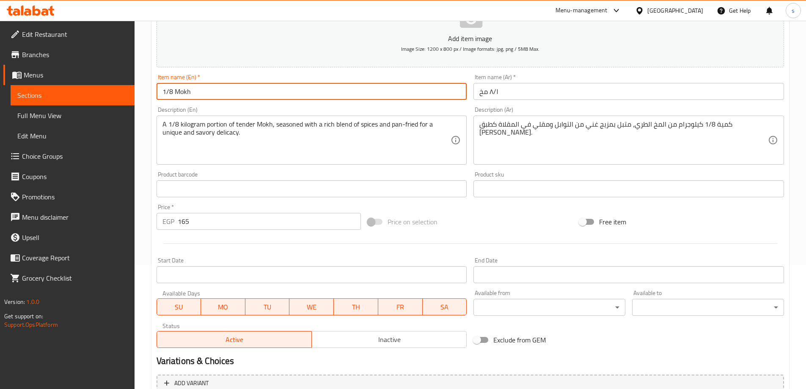
scroll to position [209, 0]
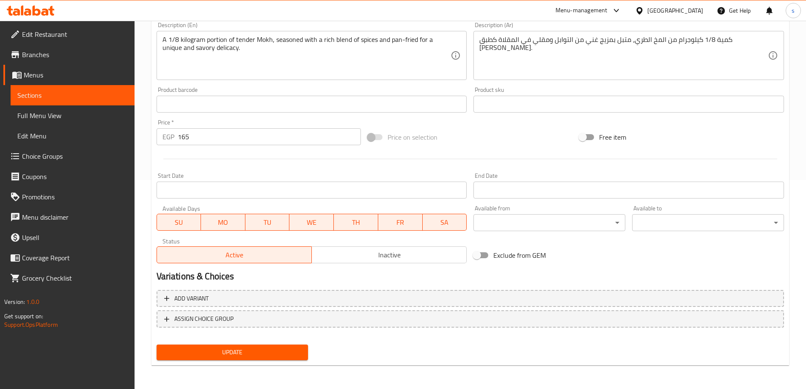
type input "1/8 Mokh"
click at [240, 358] on button "Update" at bounding box center [233, 353] width 152 height 16
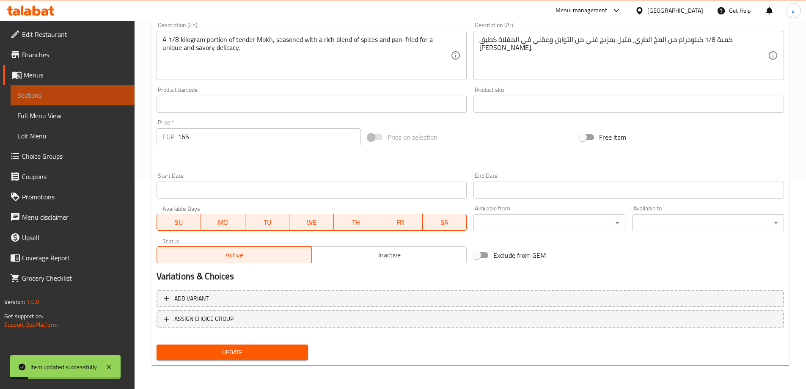
click at [66, 100] on span "Sections" at bounding box center [72, 95] width 110 height 10
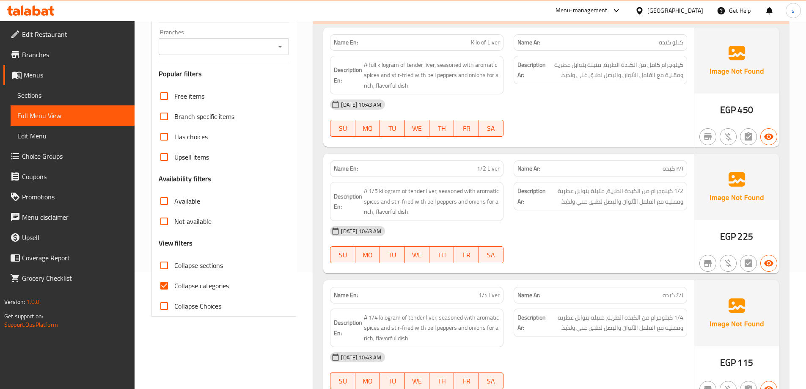
scroll to position [169, 0]
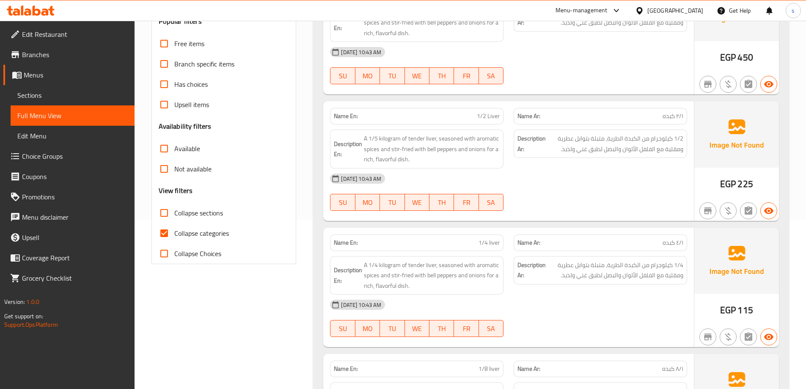
click at [199, 230] on span "Collapse categories" at bounding box center [201, 233] width 55 height 10
click at [174, 230] on input "Collapse categories" at bounding box center [164, 233] width 20 height 20
checkbox input "false"
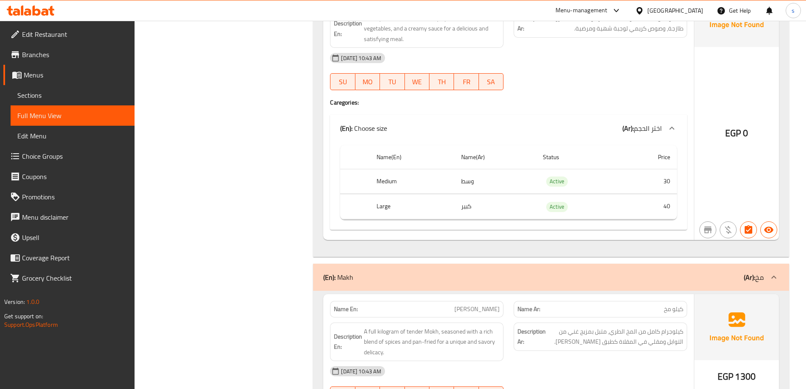
scroll to position [653, 0]
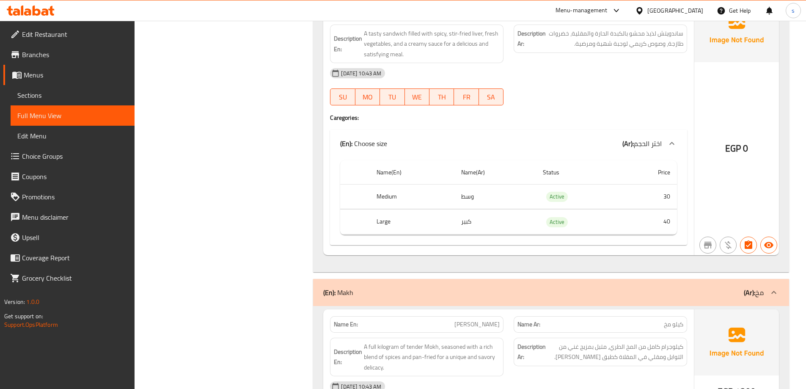
click at [53, 34] on span "Edit Restaurant" at bounding box center [75, 34] width 106 height 10
